Goal: Browse casually: Explore the website without a specific task or goal

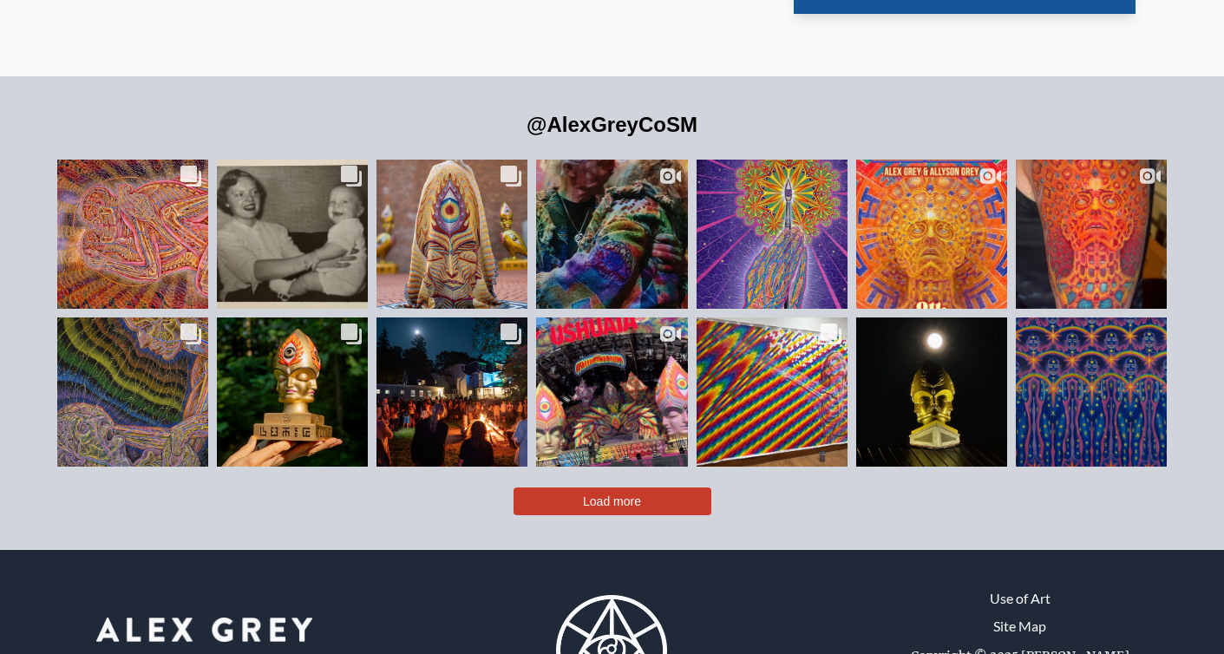
scroll to position [3794, 0]
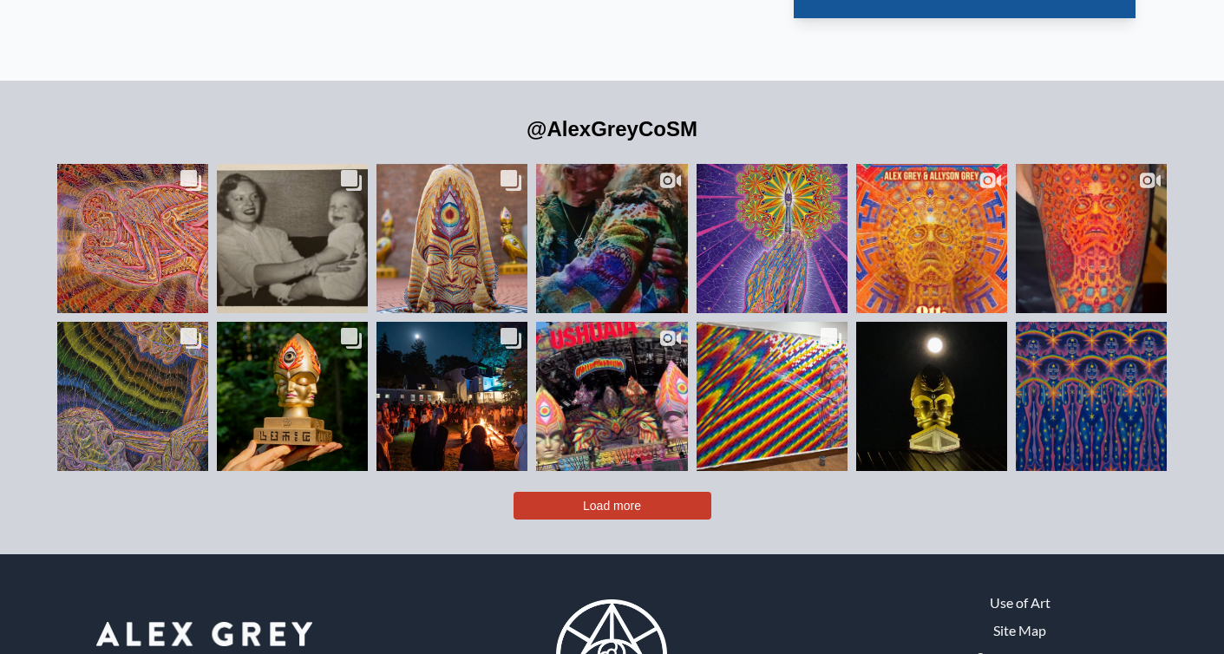
click at [644, 492] on button "Load more" at bounding box center [612, 506] width 198 height 28
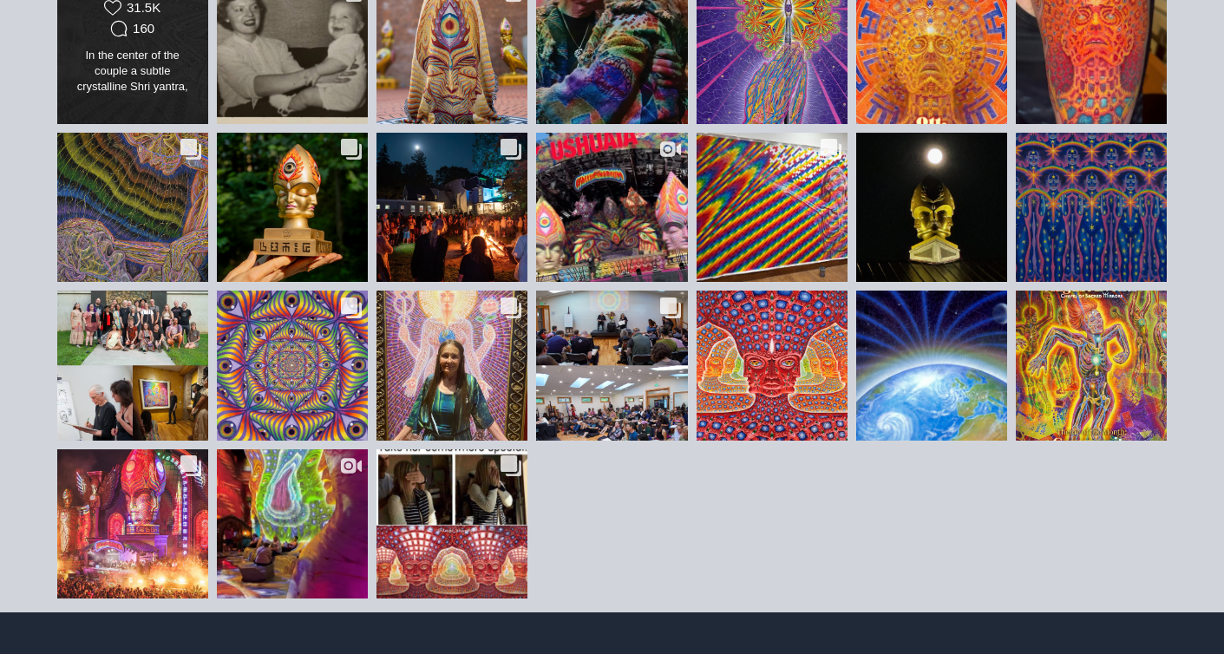
scroll to position [4004, 0]
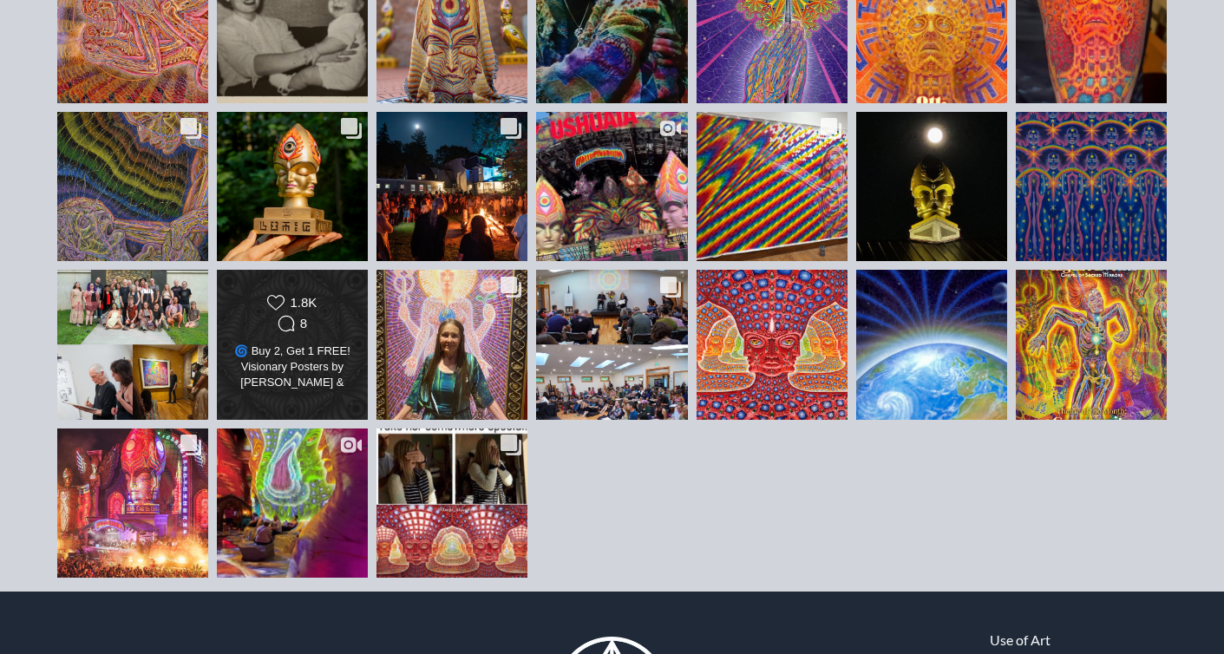
click at [294, 343] on div "🌀 Buy 2, Get 1 FREE! Visionary Posters by Alex Grey & Allyson Grey 🎨 Buy any 2,…" at bounding box center [292, 367] width 122 height 49
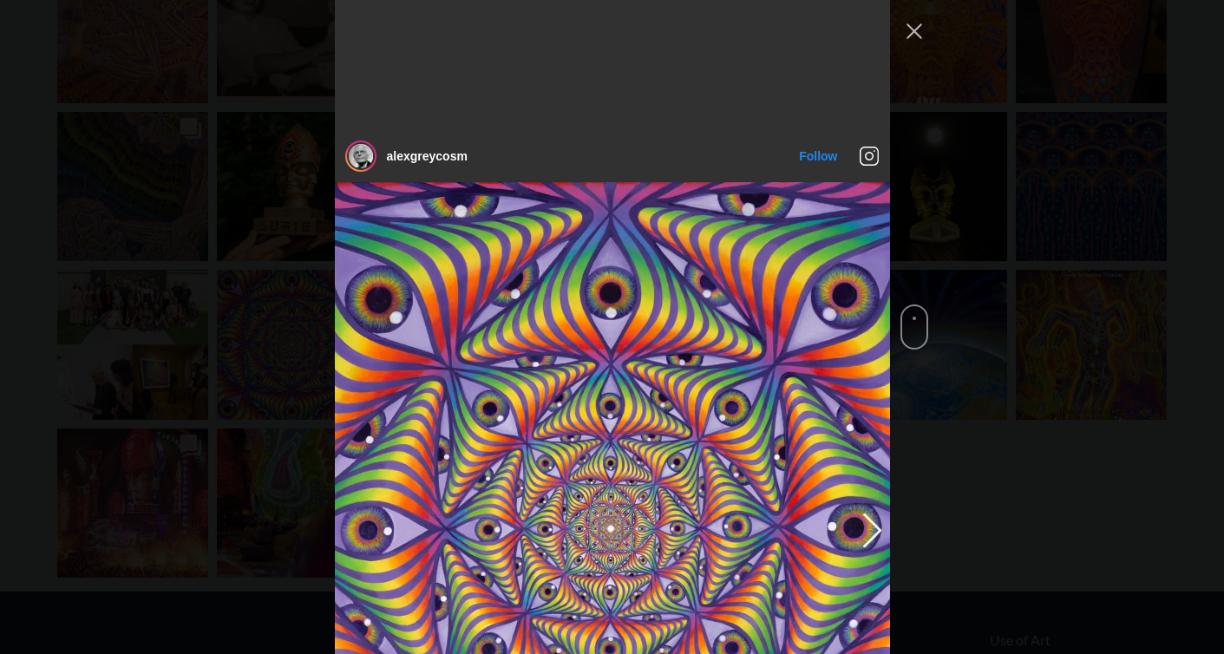
scroll to position [4519, 0]
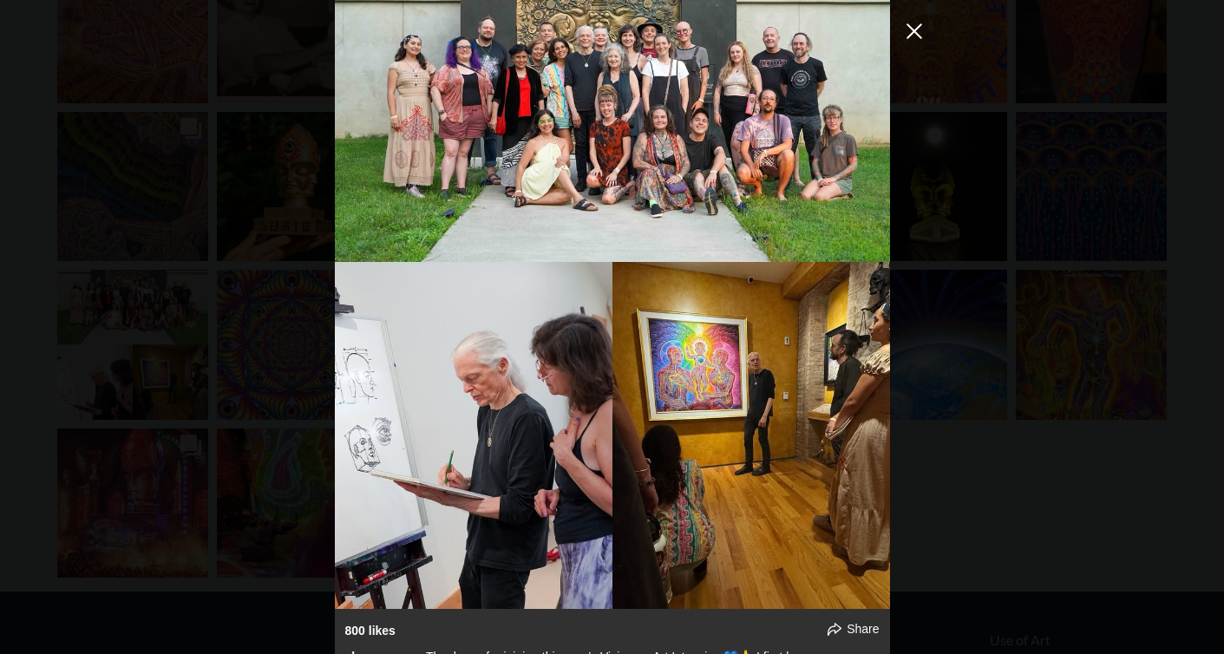
click at [919, 29] on button "Close Instagram Feed Popup" at bounding box center [914, 31] width 28 height 28
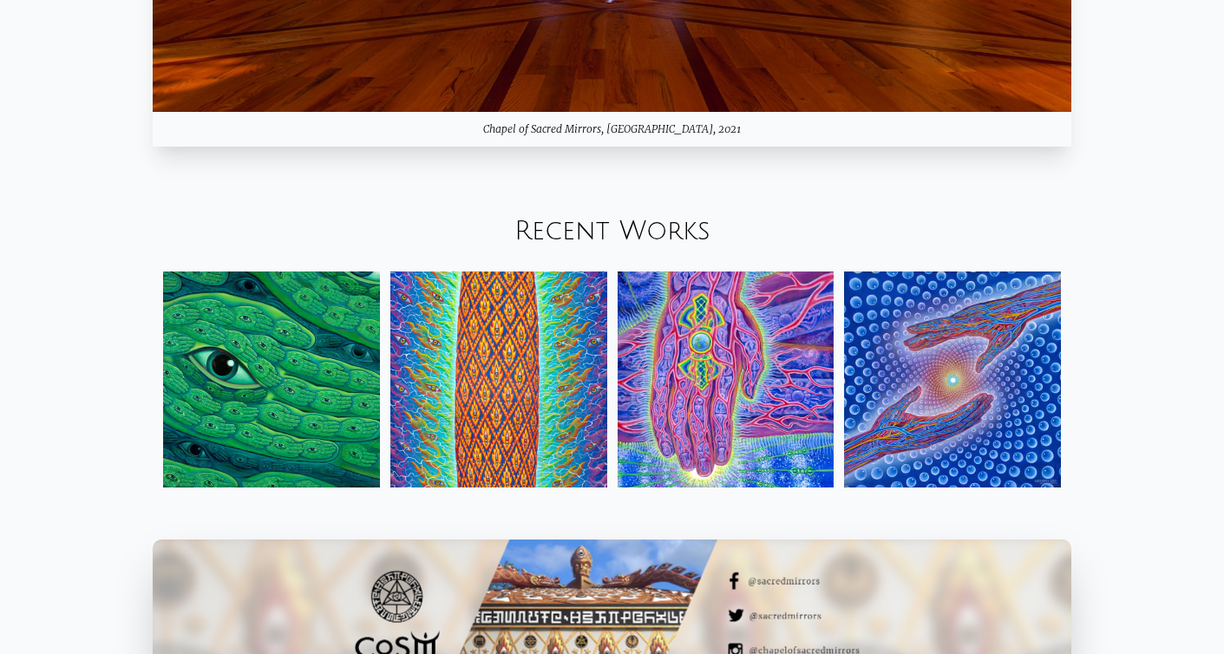
scroll to position [1934, 0]
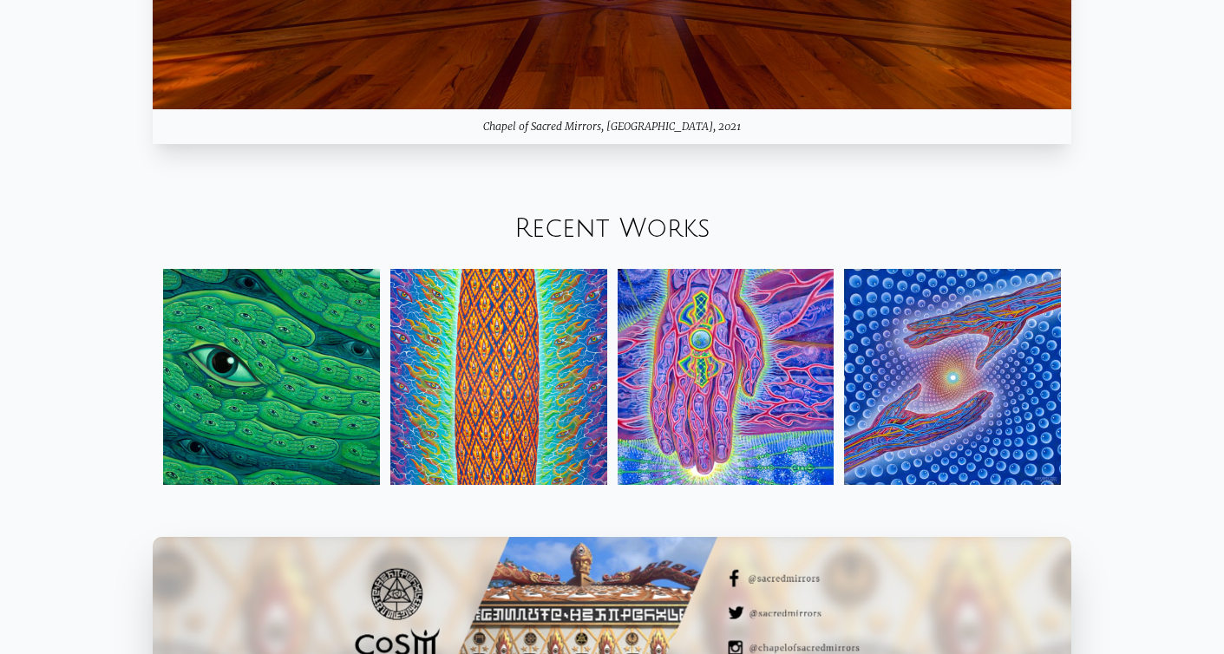
click at [295, 379] on img at bounding box center [271, 377] width 217 height 217
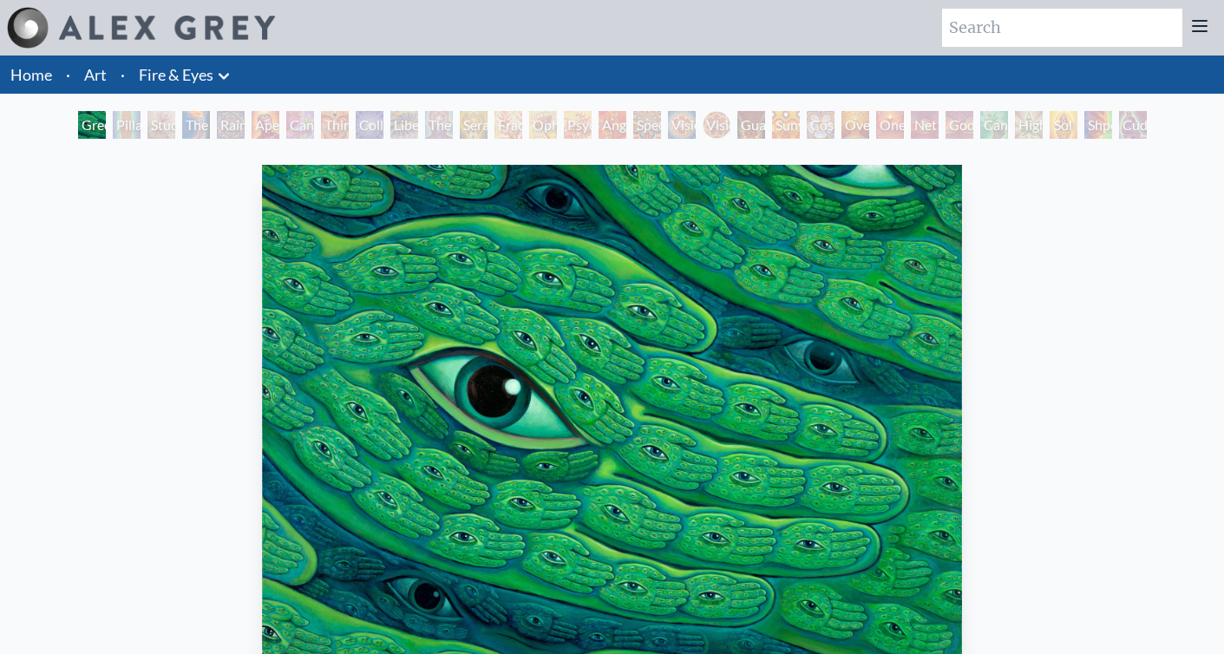
click at [129, 117] on div "Pillar of Awareness" at bounding box center [127, 125] width 28 height 28
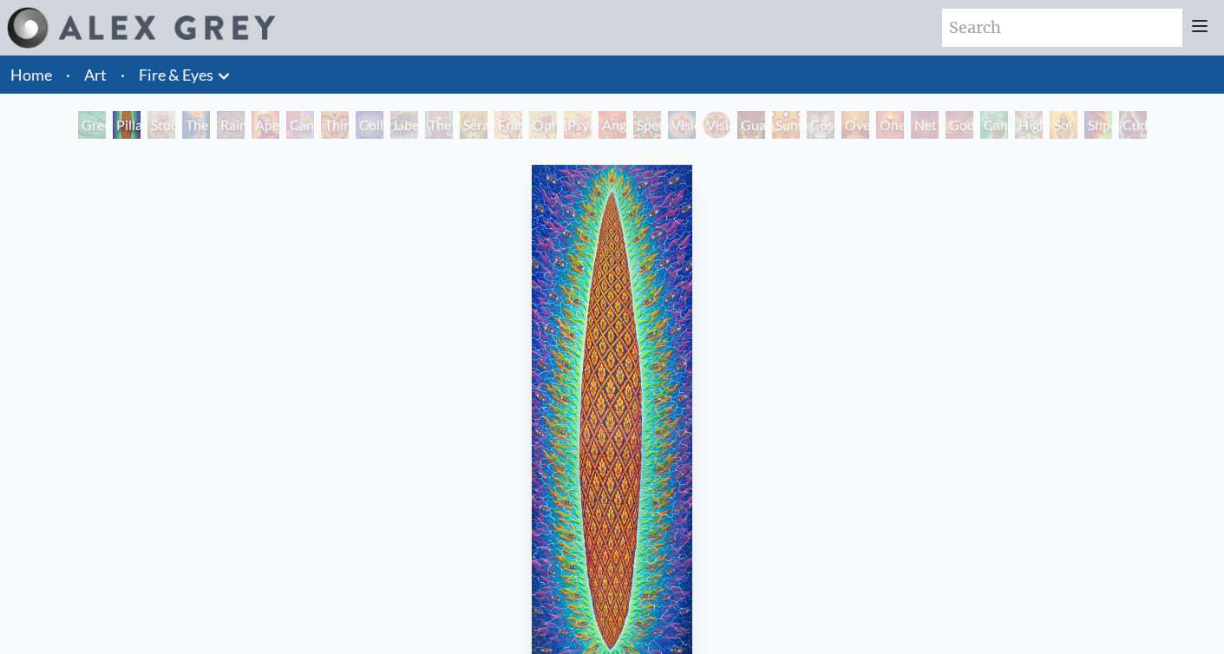
click at [207, 126] on div "The Torch" at bounding box center [196, 125] width 28 height 28
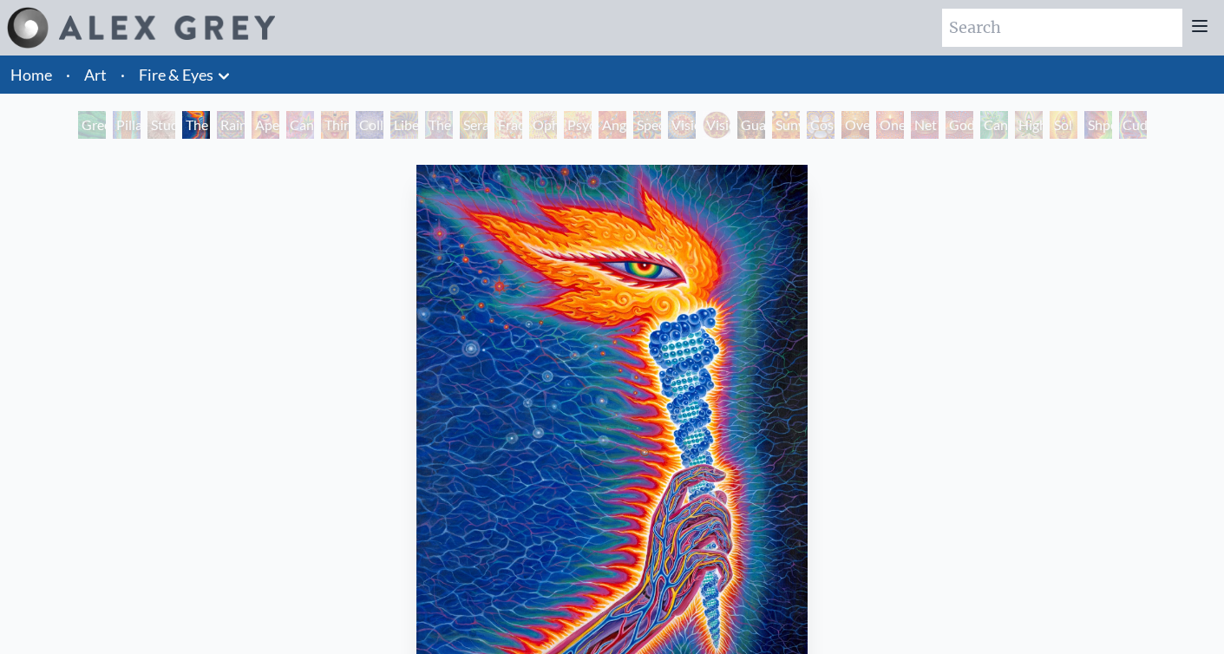
click at [245, 127] on div "Rainbow Eye Ripple" at bounding box center [231, 125] width 28 height 28
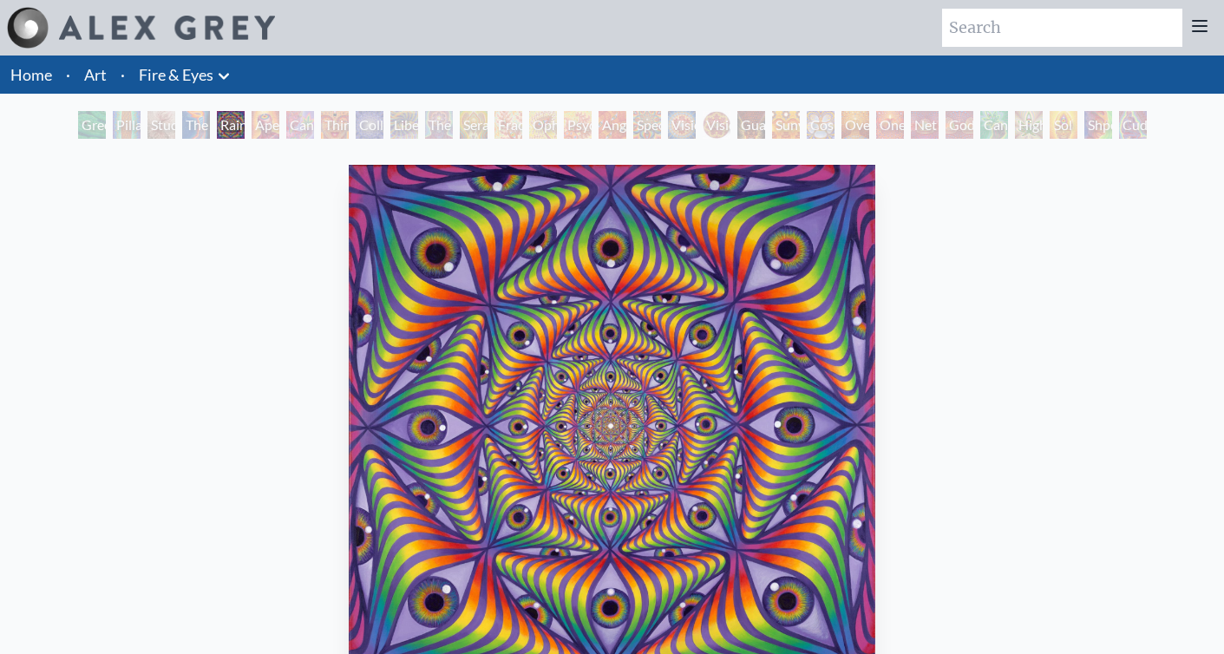
click at [335, 136] on div "Third Eye Tears of Joy" at bounding box center [335, 125] width 28 height 28
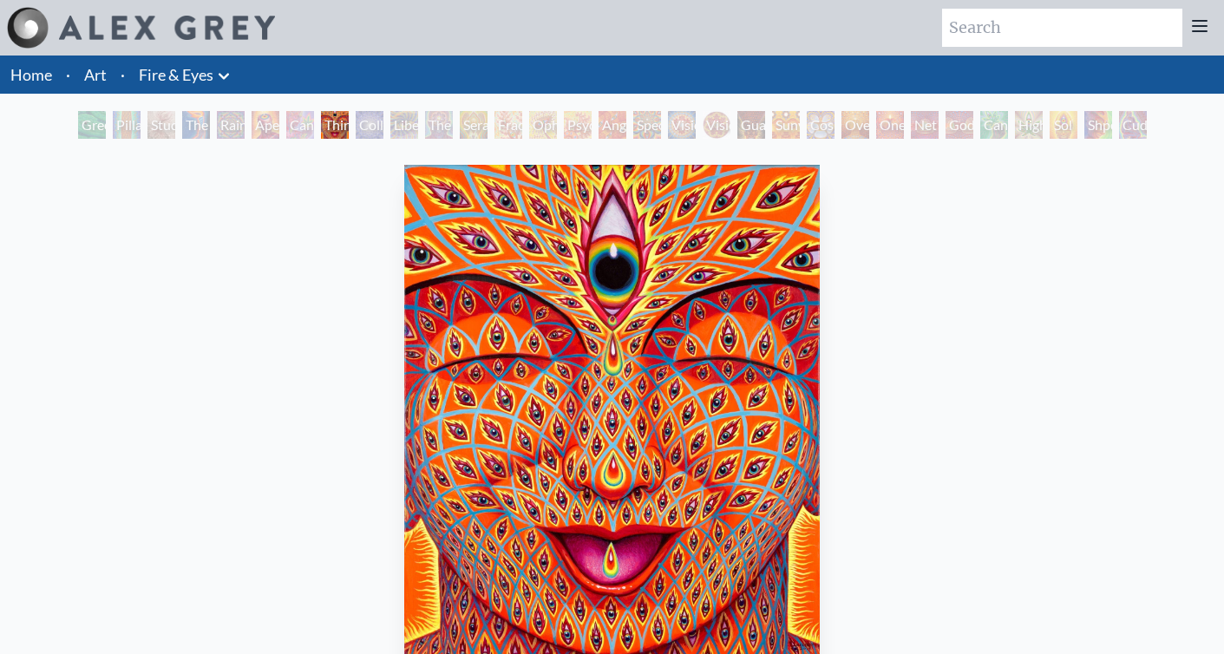
click at [696, 128] on div "Vision Crystal" at bounding box center [682, 125] width 28 height 28
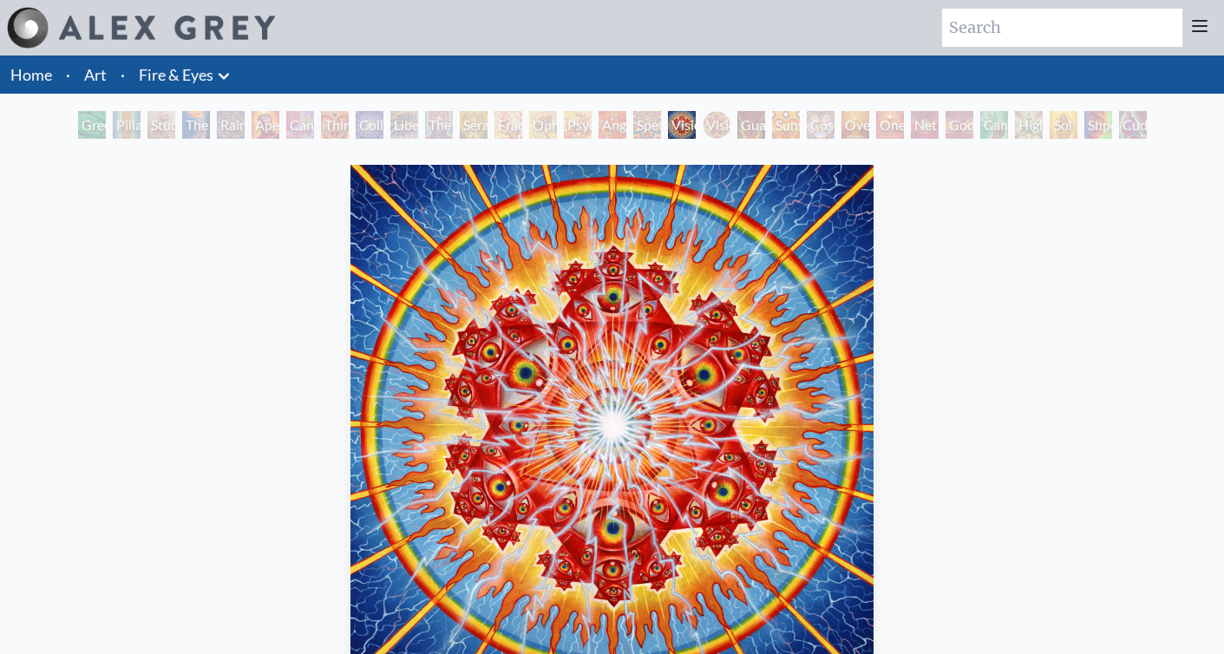
click at [965, 131] on div "Godself" at bounding box center [959, 125] width 28 height 28
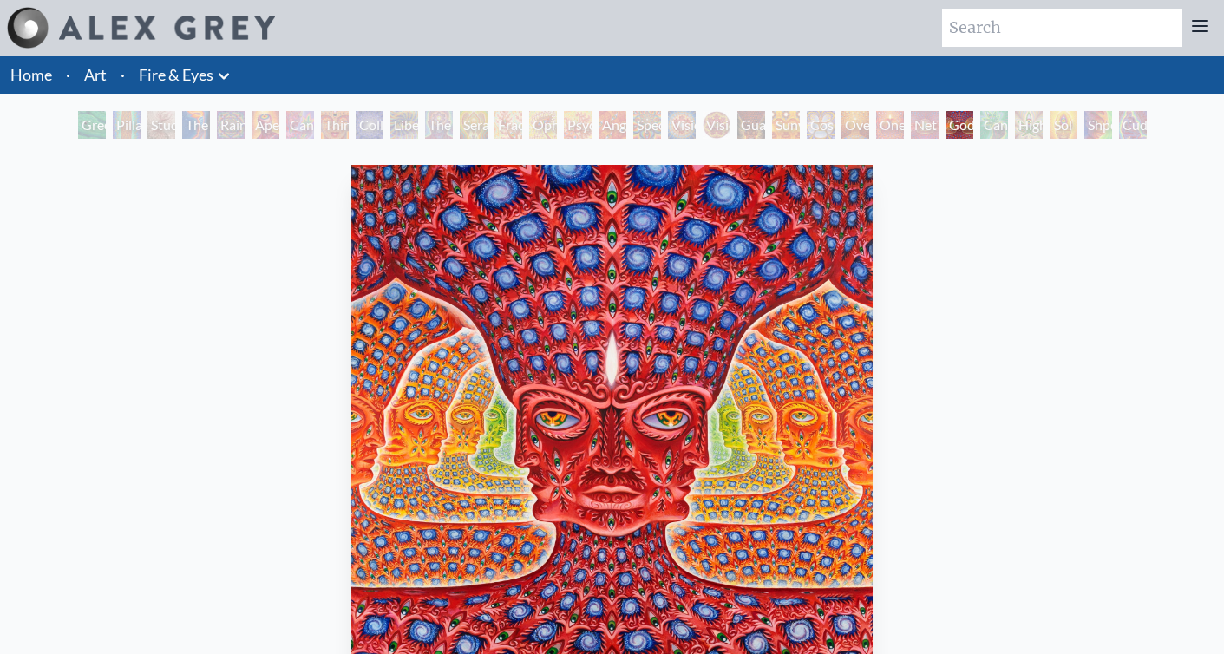
click at [1006, 131] on div "Cannafist" at bounding box center [994, 125] width 28 height 28
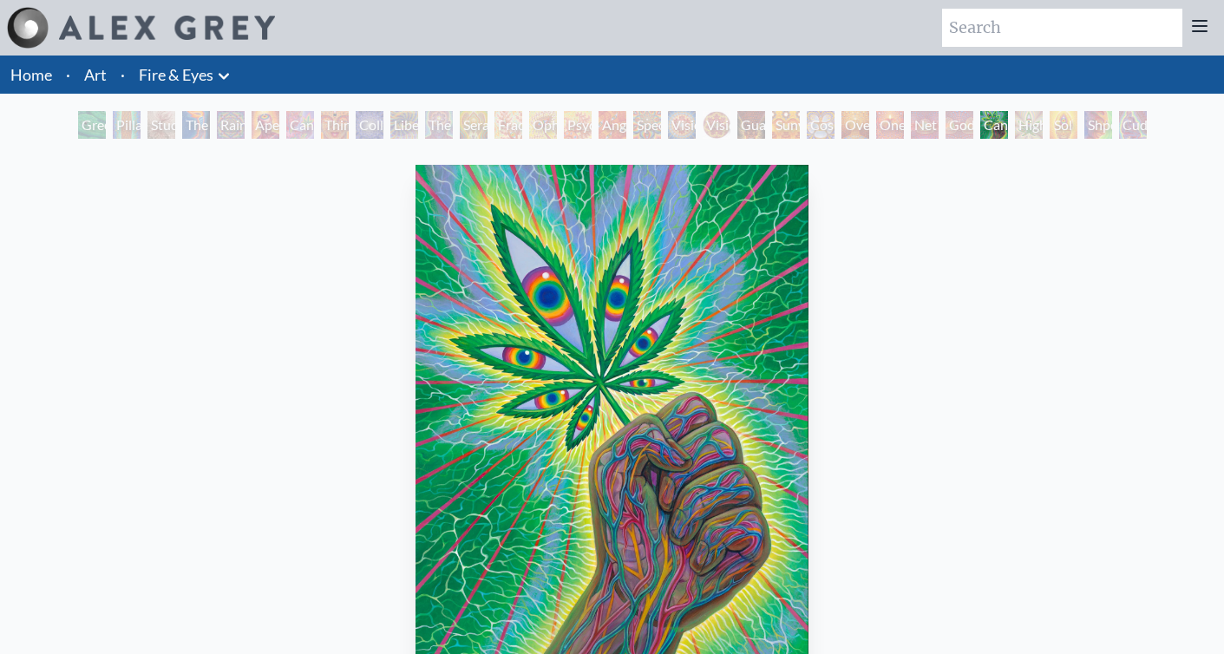
click at [1043, 130] on div "Higher Vision" at bounding box center [1029, 125] width 28 height 28
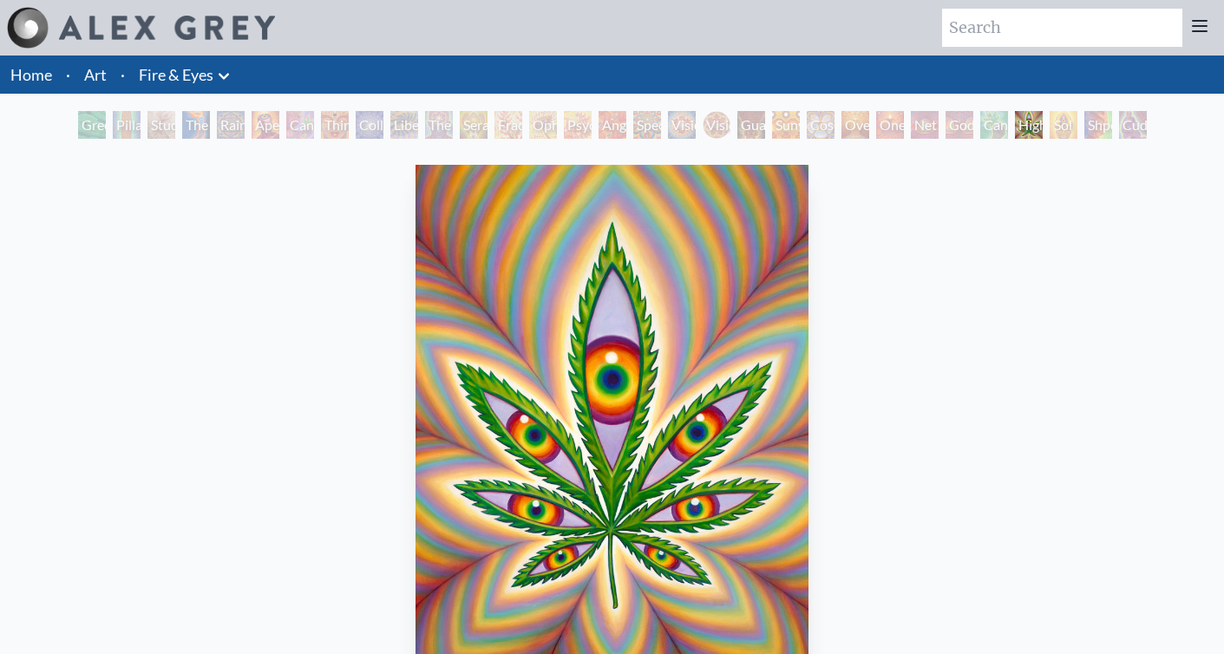
click at [1078, 139] on div "Green Hand Pillar of Awareness Study for the Great Turn The Torch Rainbow Eye R…" at bounding box center [613, 127] width 1076 height 33
click at [1109, 128] on div "Shpongled" at bounding box center [1098, 125] width 28 height 28
